Goal: Find specific page/section: Find specific page/section

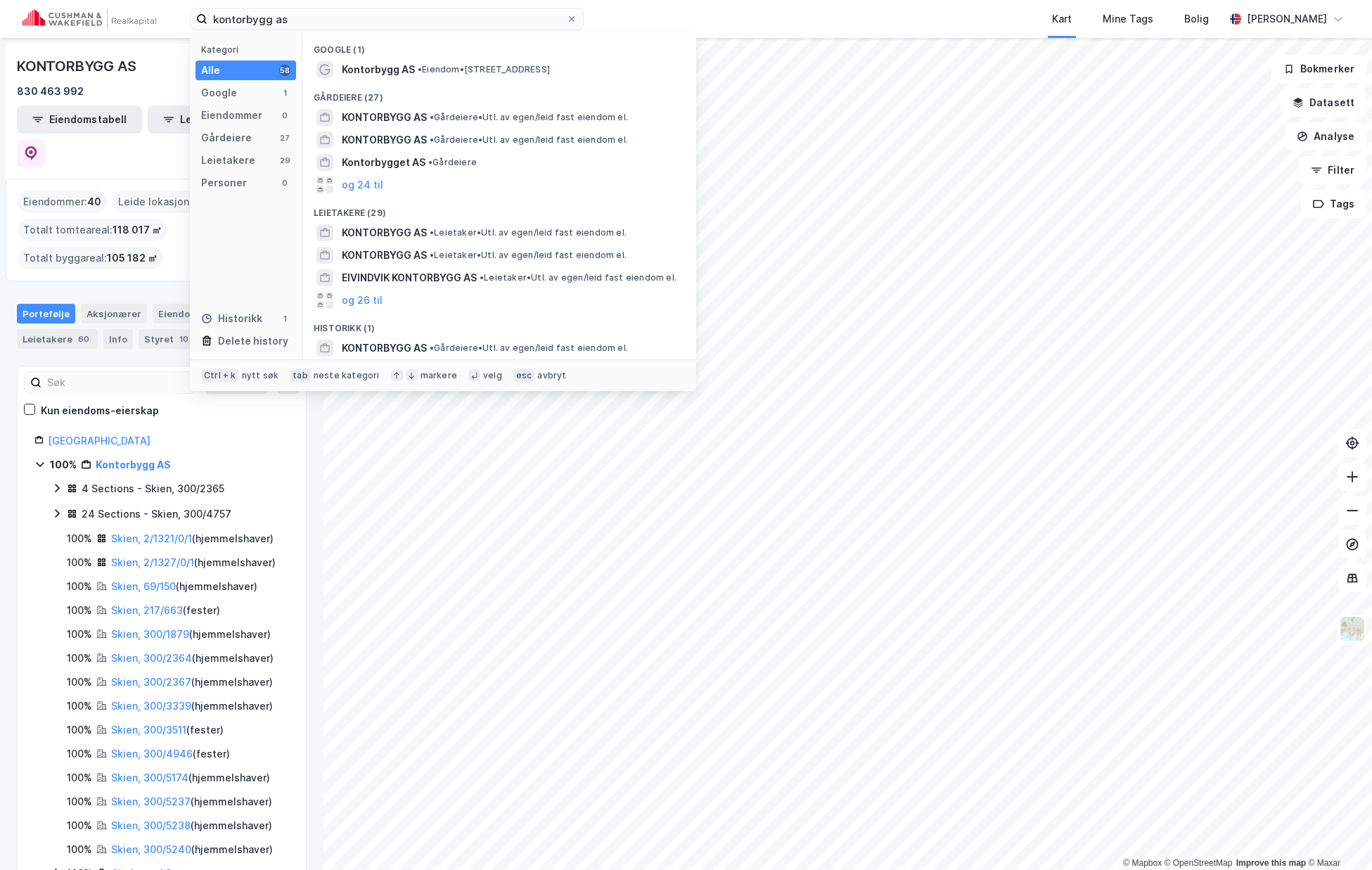
click at [103, 10] on div "kontorbygg as Kategori Alle 58 Google 1 Eiendommer 0 Gårdeiere 27 Leietakere 29…" at bounding box center [686, 19] width 1372 height 38
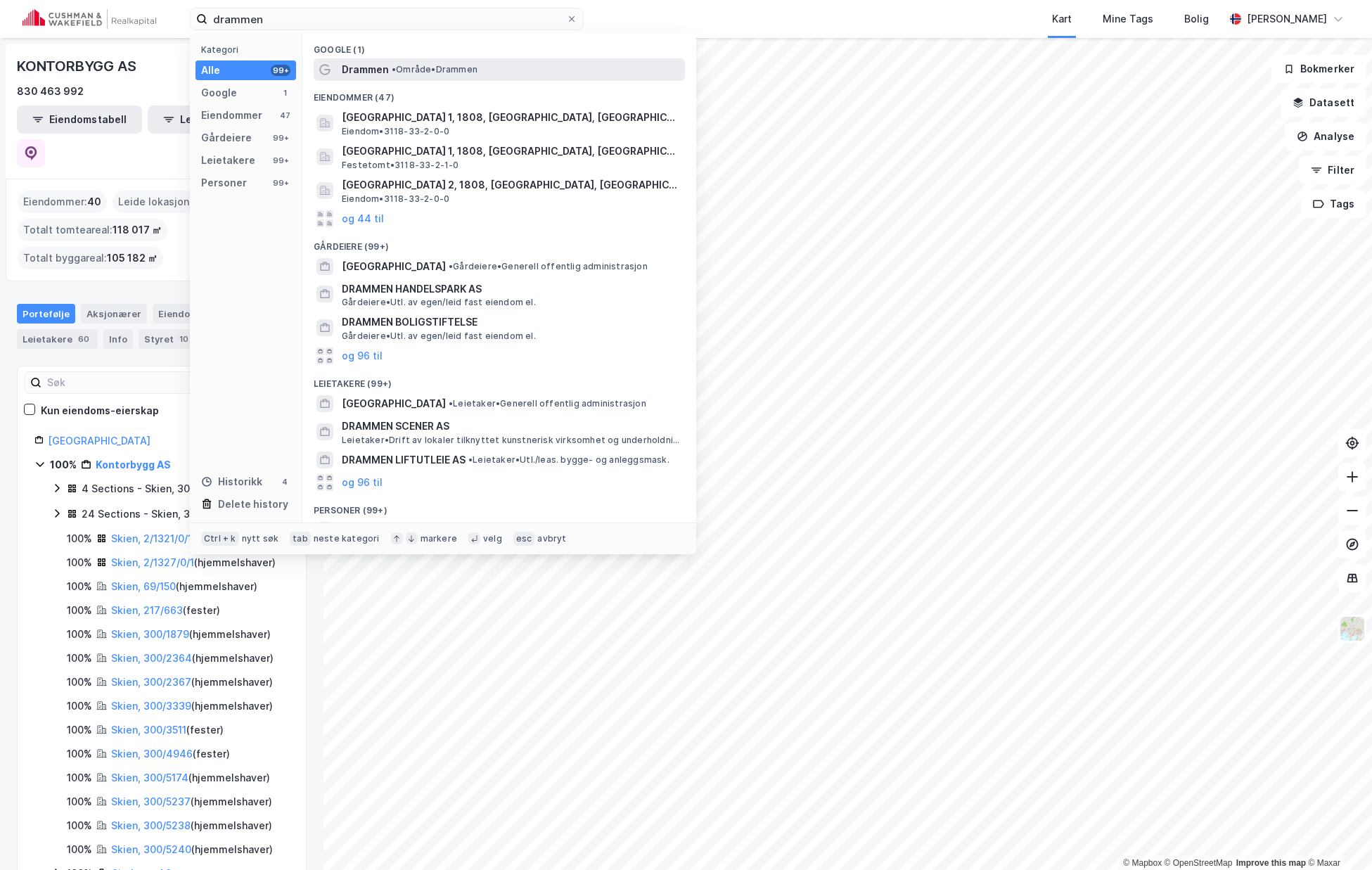
type input "drammen"
click at [396, 74] on span "•" at bounding box center [393, 69] width 4 height 11
